Goal: Transaction & Acquisition: Purchase product/service

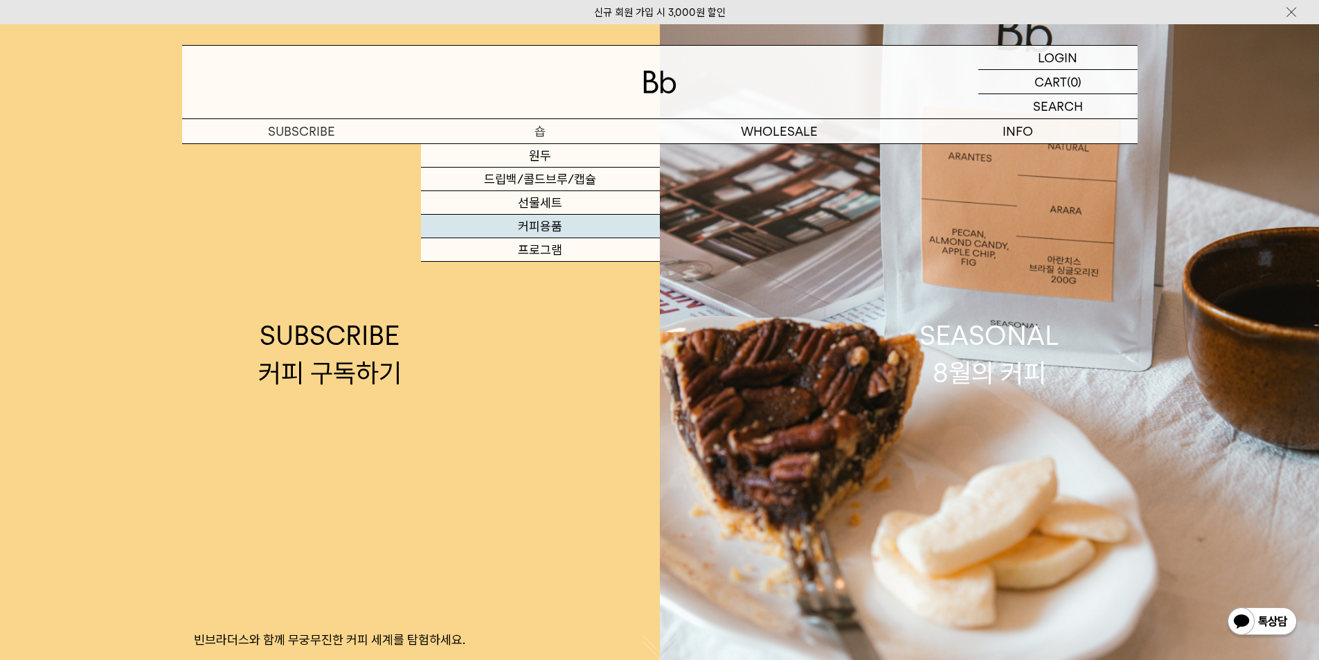
click at [541, 220] on link "커피용품" at bounding box center [540, 227] width 239 height 24
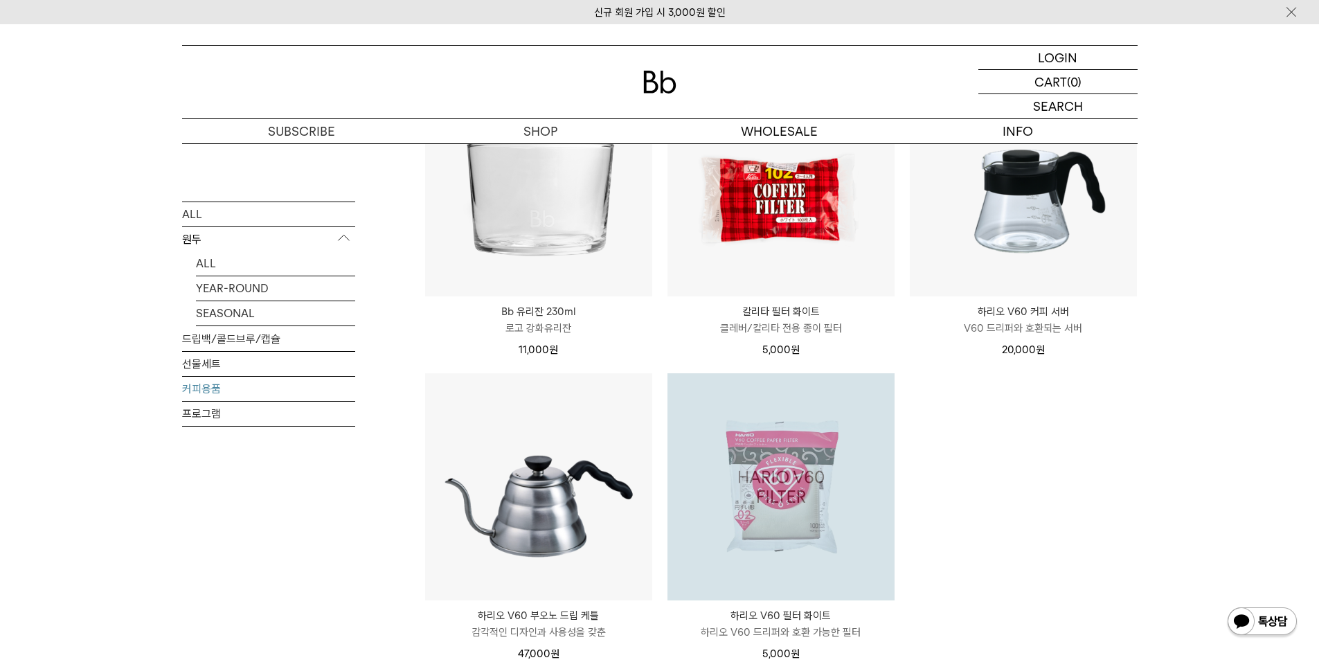
scroll to position [208, 0]
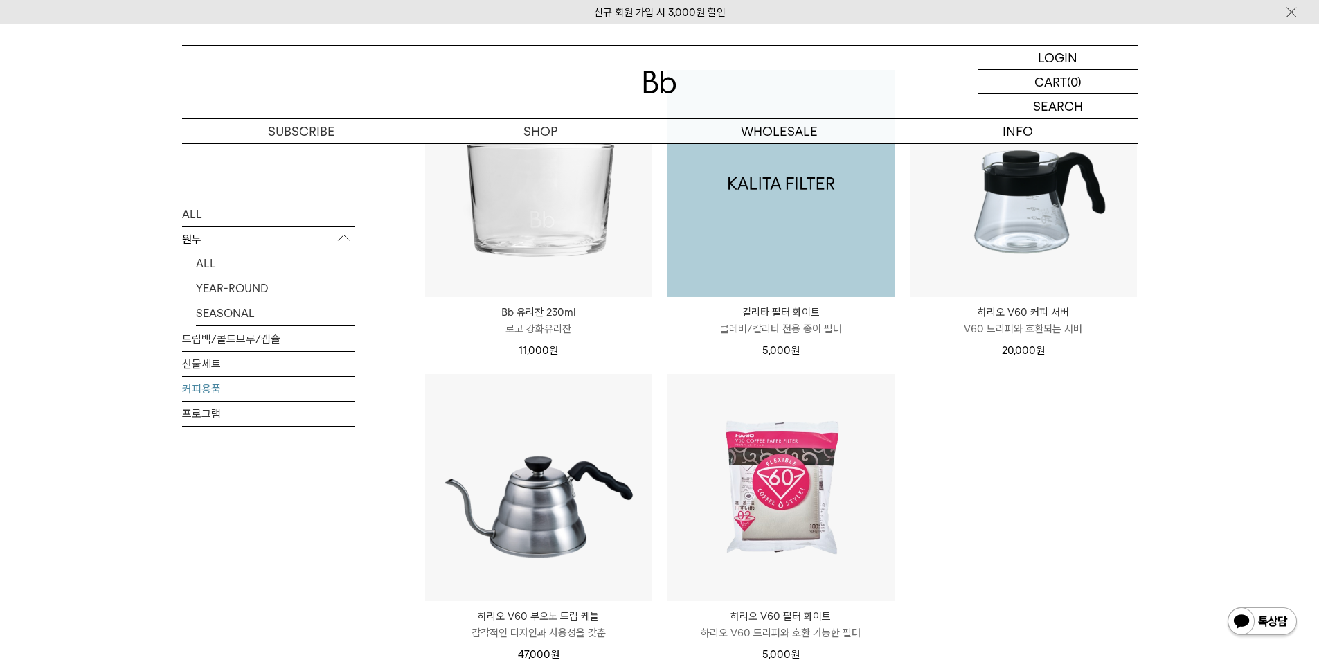
click at [845, 233] on img at bounding box center [780, 183] width 227 height 227
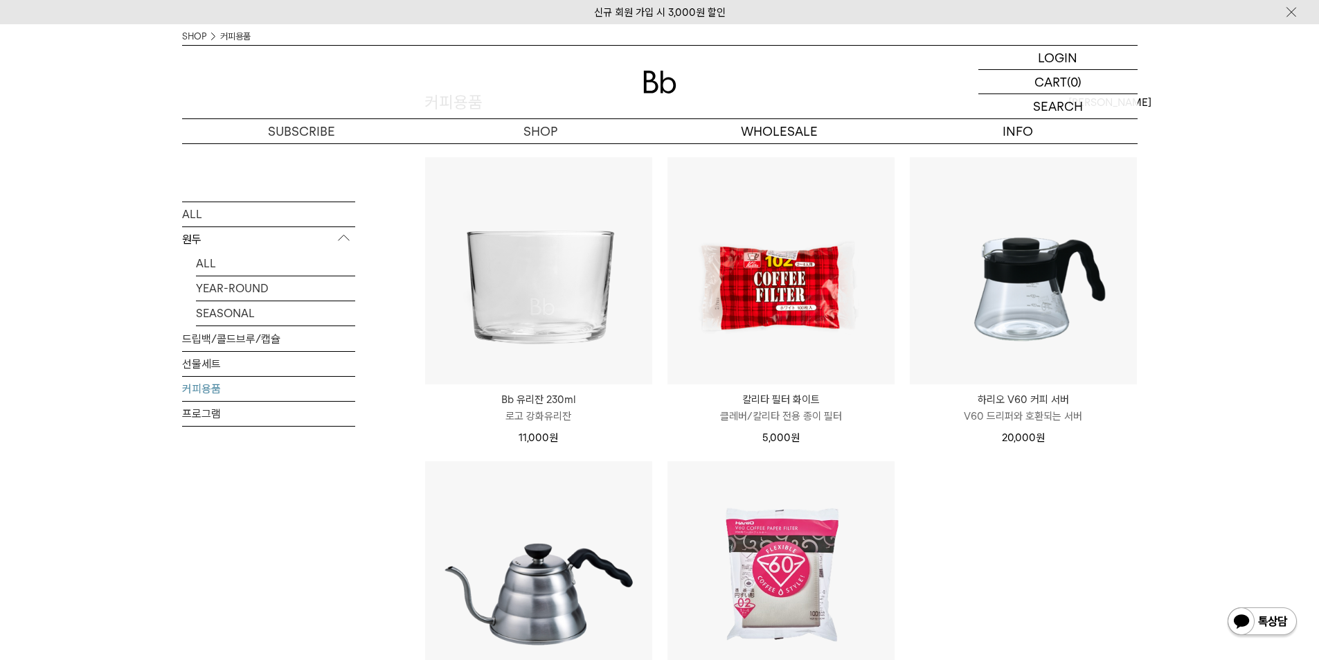
scroll to position [114, 0]
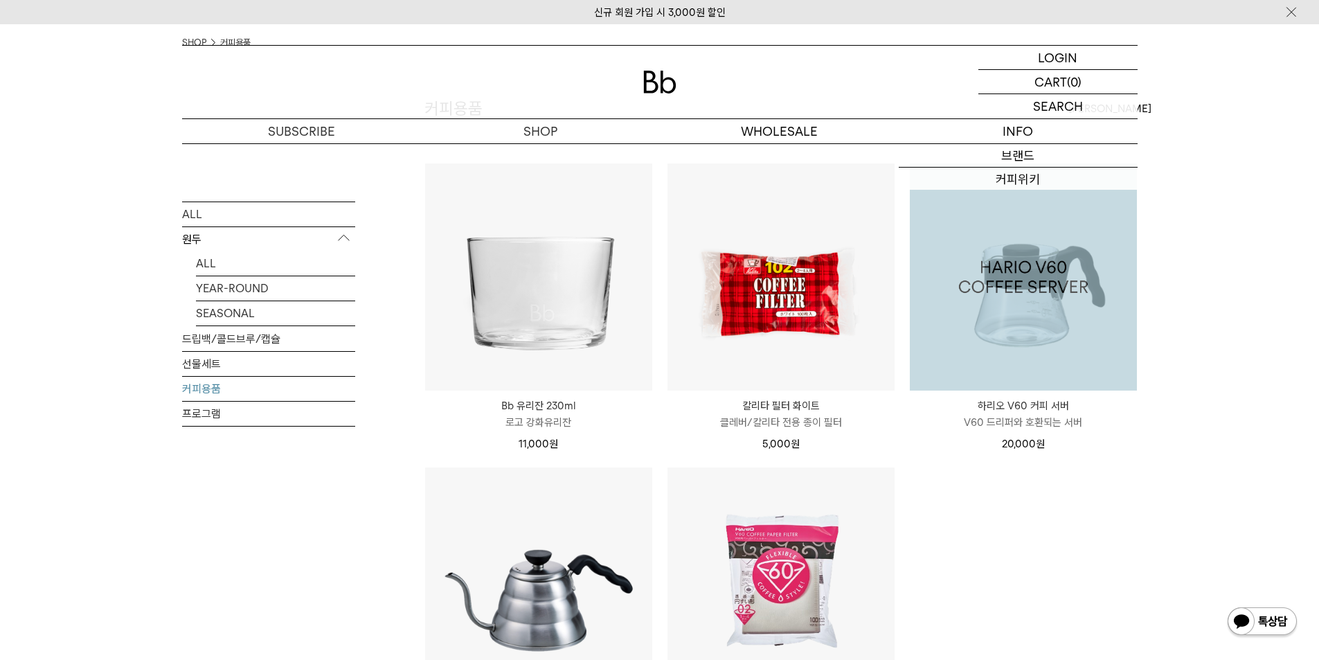
click at [1242, 278] on div "SHOP 커피용품 ALL 원두 ALL YEAR-ROUND SEASONAL 드립백/콜드브루/캡슐 선물세트 커피용품 프로그램 커피용품" at bounding box center [659, 469] width 1319 height 880
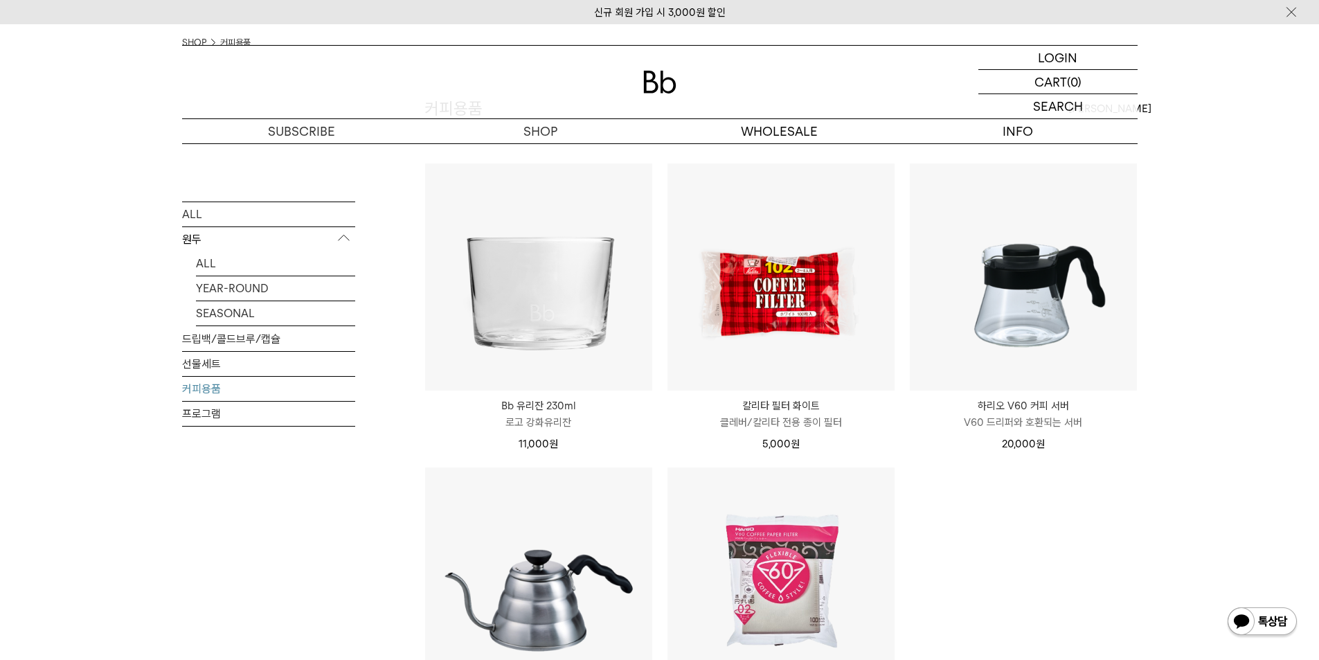
drag, startPoint x: 1220, startPoint y: 389, endPoint x: 1172, endPoint y: 269, distance: 129.0
click at [1220, 388] on div "SHOP 커피용품 ALL 원두 ALL YEAR-ROUND SEASONAL 드립백/콜드브루/캡슐 선물세트 커피용품 프로그램 커피용품" at bounding box center [659, 469] width 1319 height 880
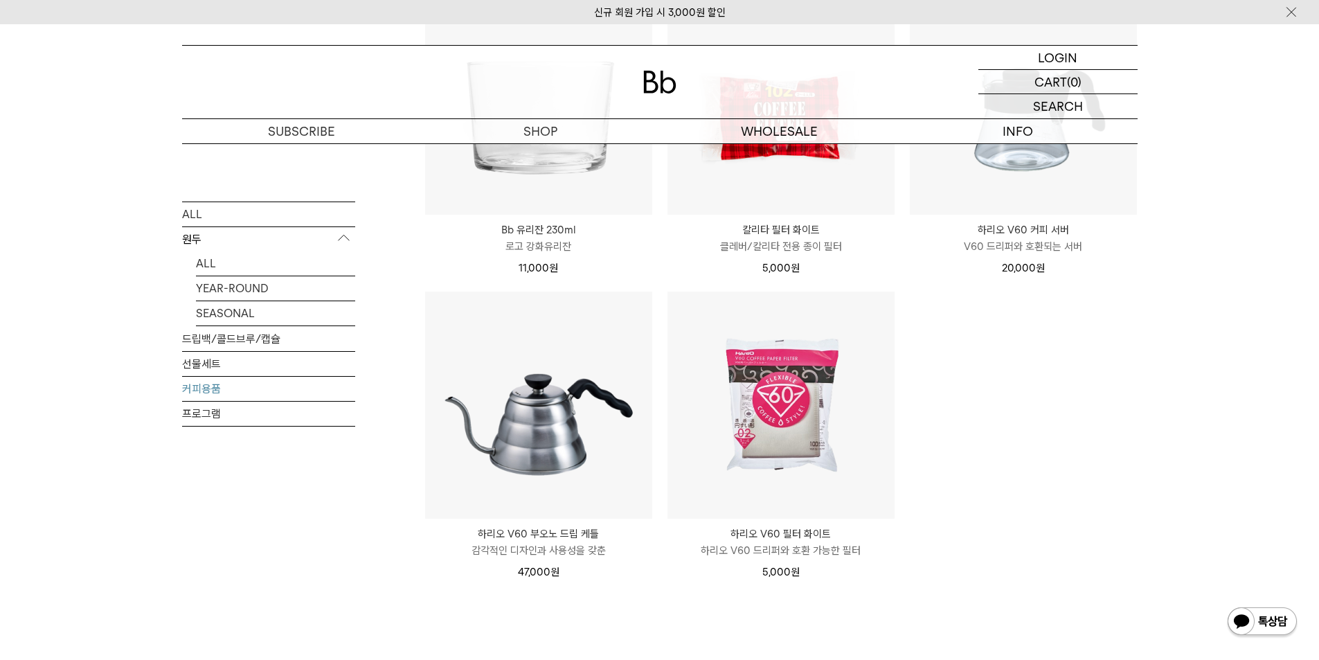
scroll to position [253, 0]
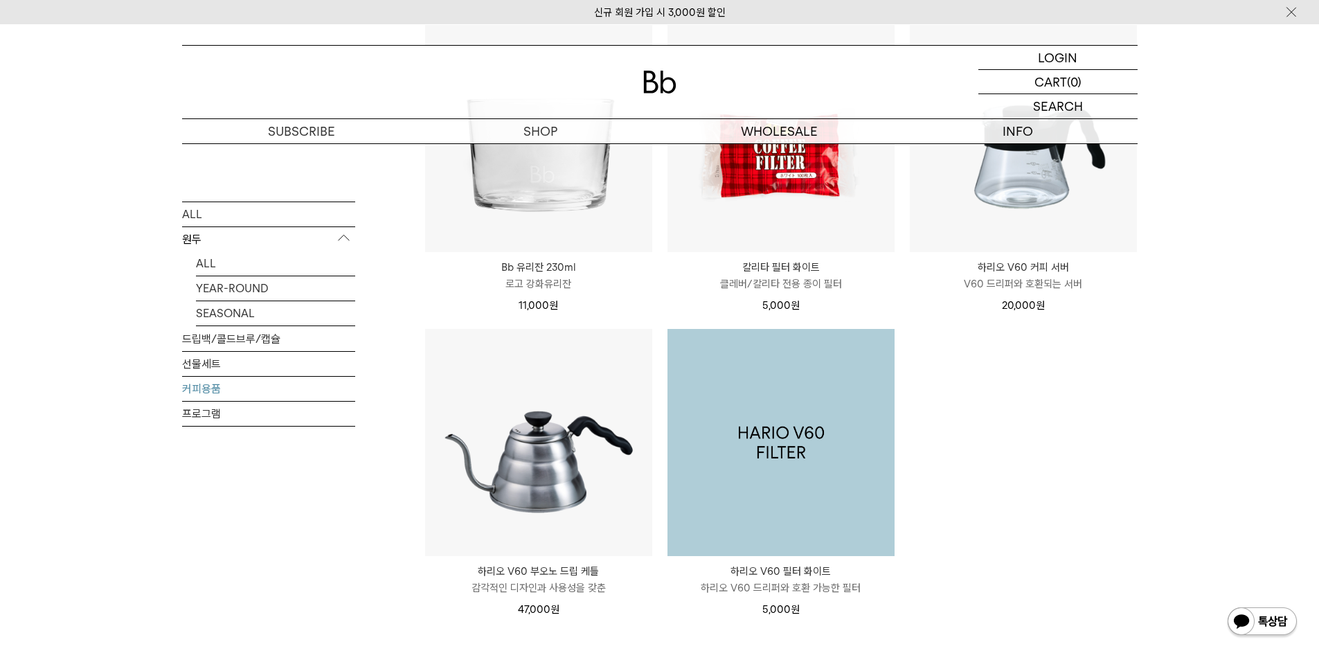
click at [800, 443] on img at bounding box center [780, 442] width 227 height 227
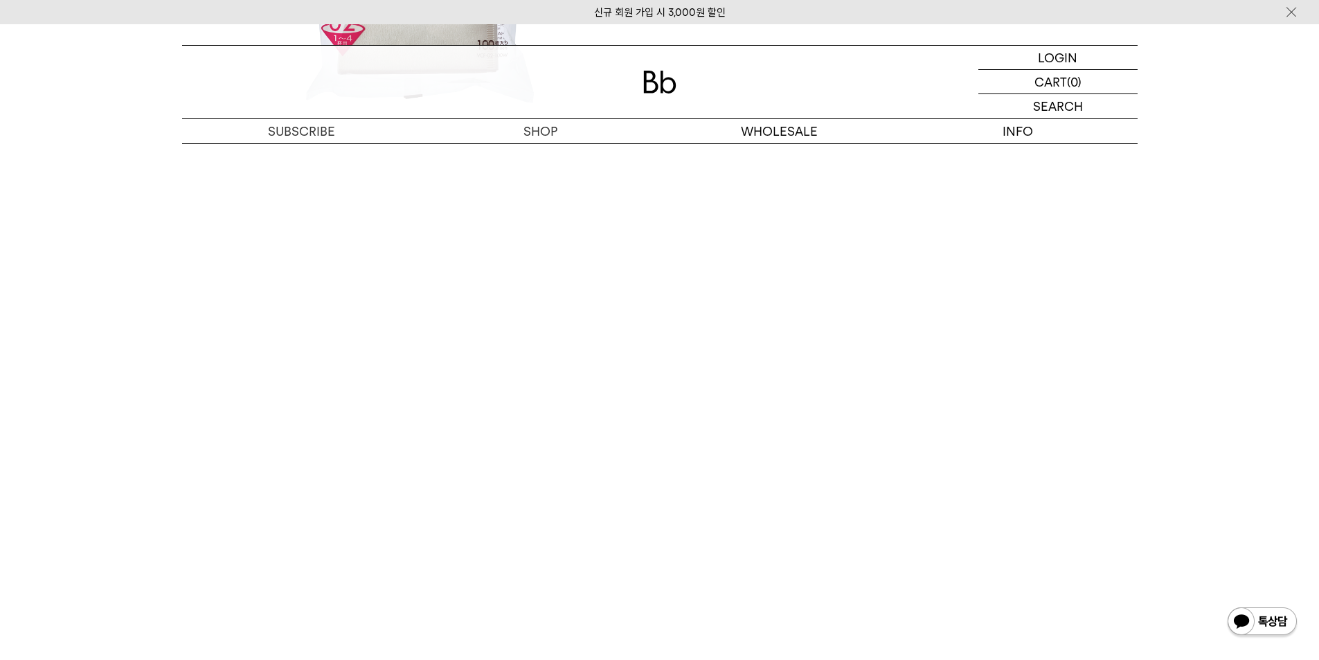
scroll to position [1731, 0]
